Goal: Information Seeking & Learning: Compare options

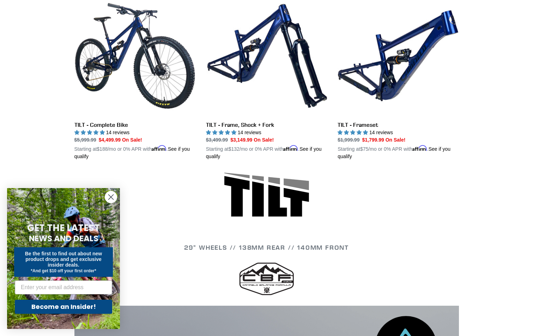
scroll to position [214, 0]
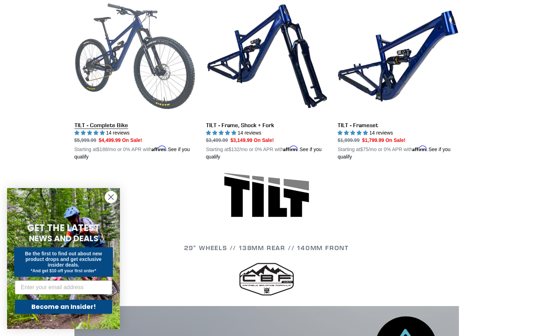
click at [167, 86] on link "TILT - Complete Bike" at bounding box center [134, 78] width 121 height 165
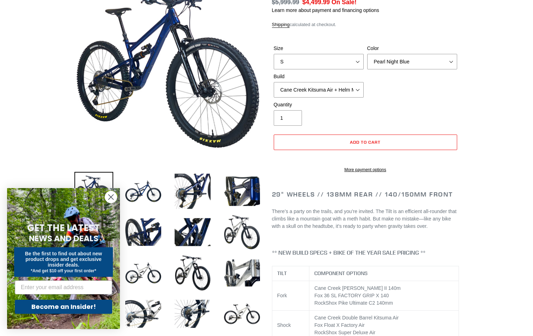
scroll to position [98, 0]
select select "highest-rating"
click at [346, 67] on div "Size S M L Color Pearl Night Blue Stealth Silver Raw Build Cane Creek Kitsuma A…" at bounding box center [365, 73] width 187 height 56
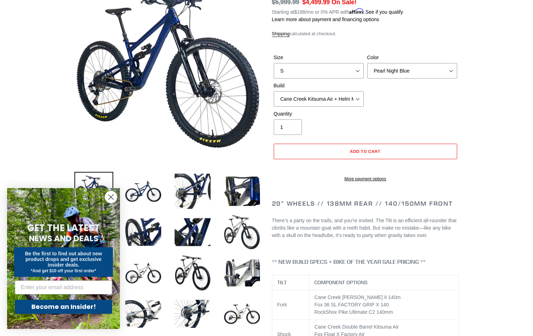
click at [344, 54] on label "Size" at bounding box center [319, 57] width 90 height 7
click at [344, 63] on select "S M L" at bounding box center [319, 71] width 90 height 16
click at [334, 63] on select "S M L" at bounding box center [319, 71] width 90 height 16
select select "L"
click at [274, 63] on select "S M L" at bounding box center [319, 71] width 90 height 16
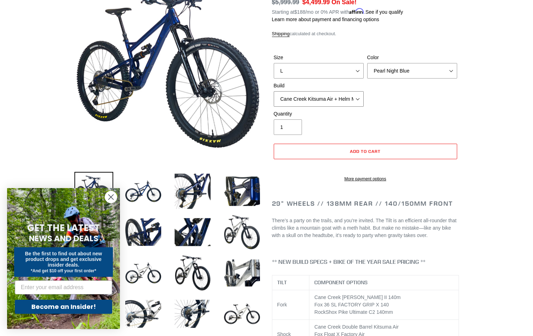
click at [334, 96] on select "Cane Creek Kitsuma Air + Helm MKII 140 + SRAM GX Cane Creek Kitsuma Air + Helm …" at bounding box center [319, 99] width 90 height 16
click at [274, 91] on select "Cane Creek Kitsuma Air + Helm MKII 140 + SRAM GX Cane Creek Kitsuma Air + Helm …" at bounding box center [319, 99] width 90 height 16
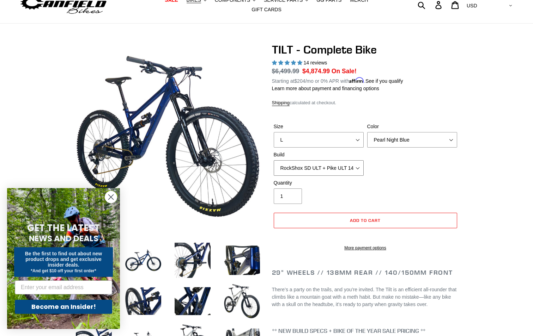
scroll to position [29, 0]
click at [340, 165] on select "Cane Creek Kitsuma Air + Helm MKII 140 + SRAM GX Cane Creek Kitsuma Air + Helm …" at bounding box center [319, 169] width 90 height 16
click at [274, 161] on select "Cane Creek Kitsuma Air + Helm MKII 140 + SRAM GX Cane Creek Kitsuma Air + Helm …" at bounding box center [319, 169] width 90 height 16
click at [329, 161] on select "Cane Creek Kitsuma Air + Helm MKII 140 + SRAM GX Cane Creek Kitsuma Air + Helm …" at bounding box center [319, 169] width 90 height 16
select select "RockShox SD ULT + Pike ULT 140 + SRAM XO"
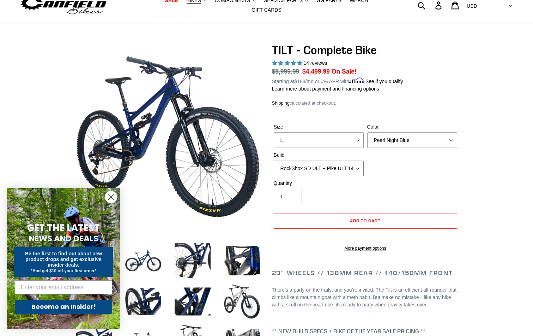
click at [274, 161] on select "Cane Creek Kitsuma Air + Helm MKII 140 + SRAM GX Cane Creek Kitsuma Air + Helm …" at bounding box center [319, 169] width 90 height 16
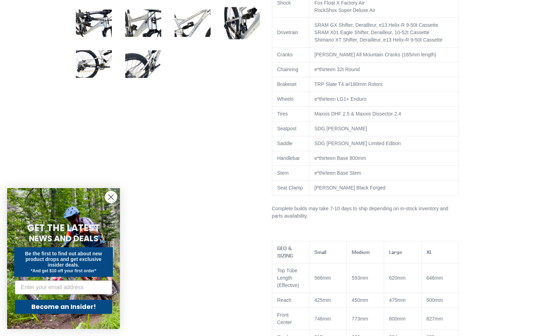
scroll to position [430, 0]
